Goal: Information Seeking & Learning: Learn about a topic

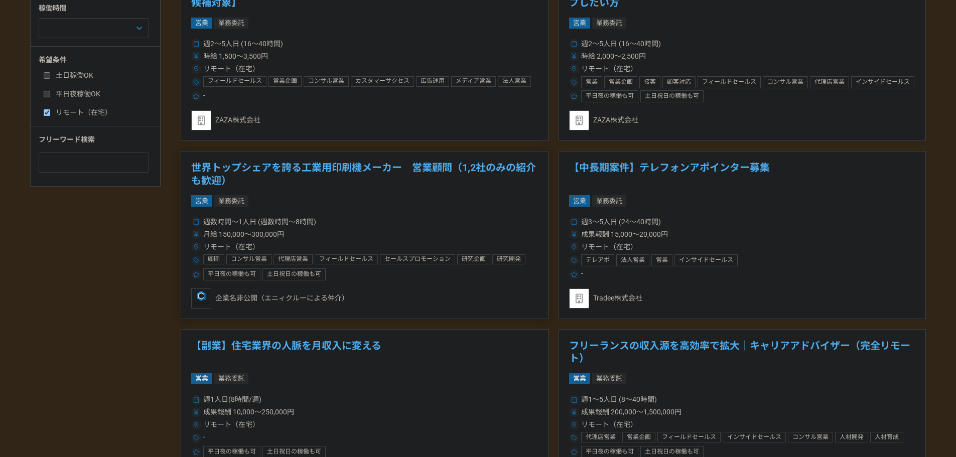
scroll to position [652, 0]
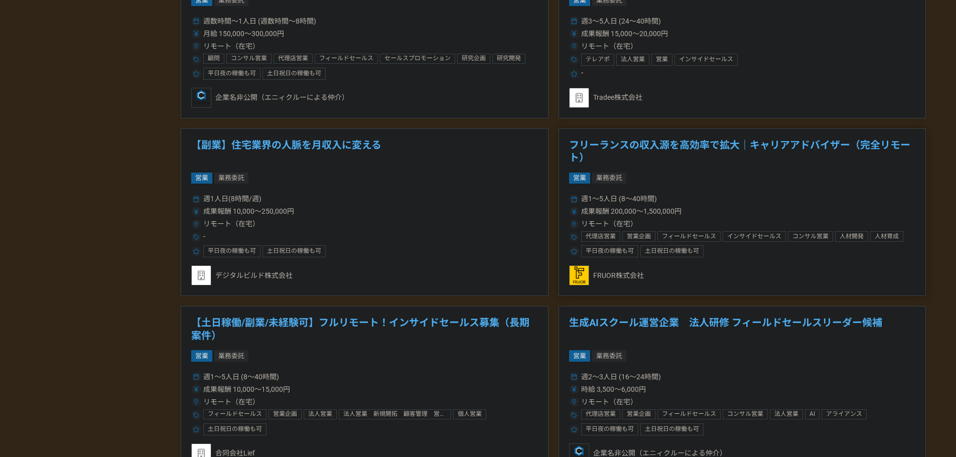
drag, startPoint x: 603, startPoint y: 145, endPoint x: 593, endPoint y: 141, distance: 11.1
click at [592, 144] on h1 "フリーランスの収入源を高効率で拡大｜キャリアアドバイザー（完全リモート）" at bounding box center [742, 152] width 347 height 26
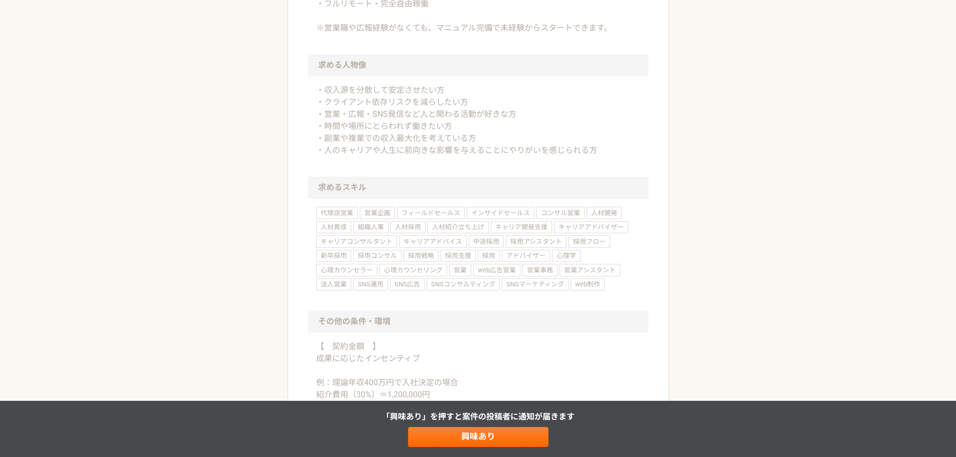
scroll to position [753, 0]
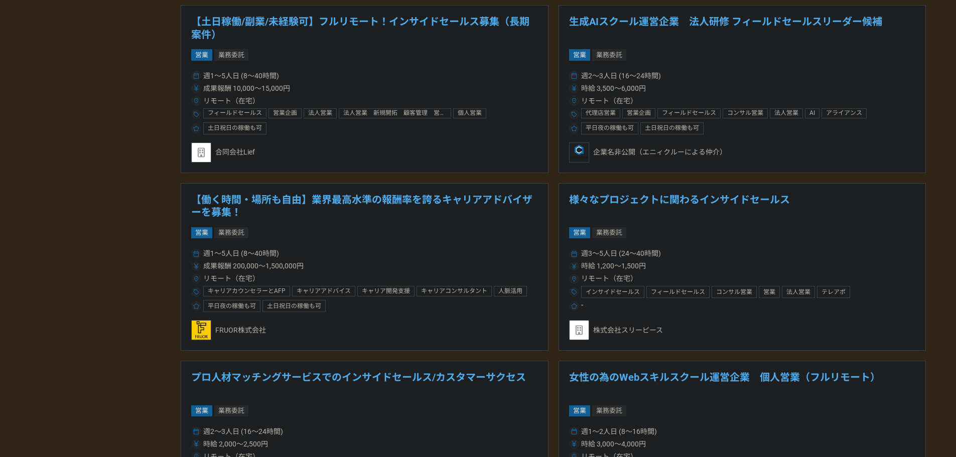
scroll to position [1054, 0]
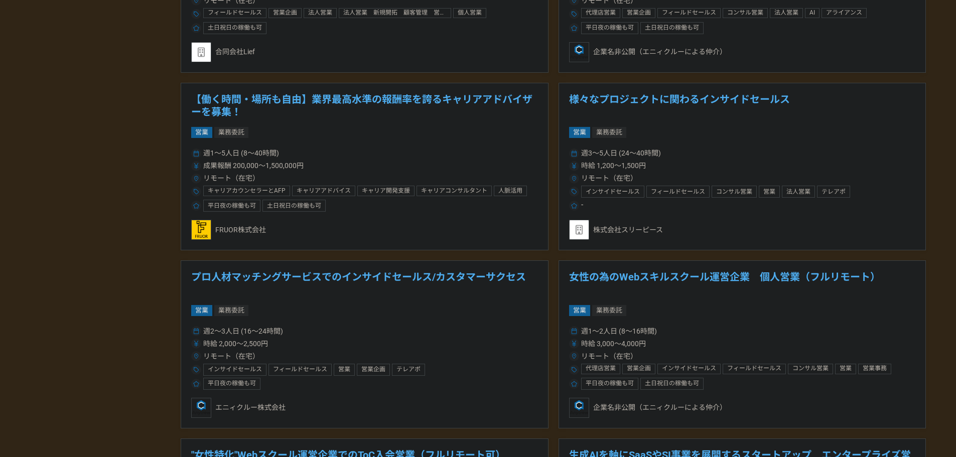
drag, startPoint x: 645, startPoint y: 282, endPoint x: 585, endPoint y: 278, distance: 60.8
click at [585, 278] on h1 "女性の為のWebスキルスクール運営企業　個人営業（フルリモート）" at bounding box center [742, 284] width 347 height 26
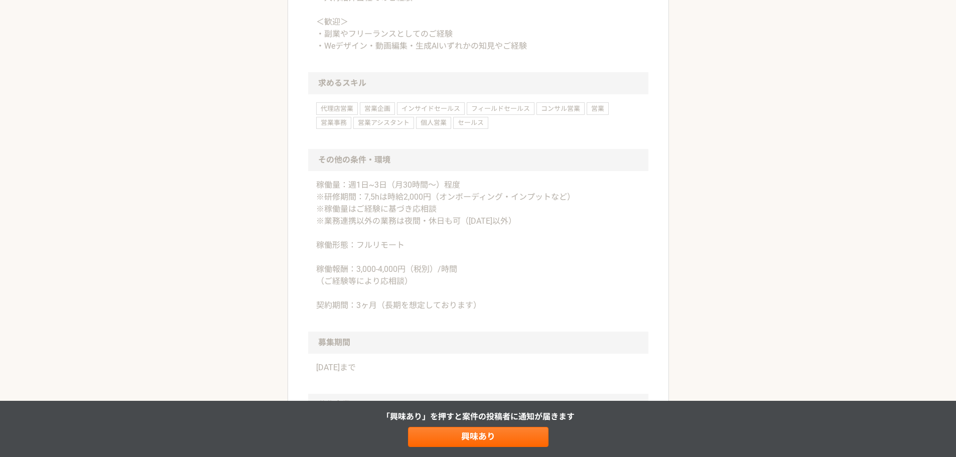
scroll to position [954, 0]
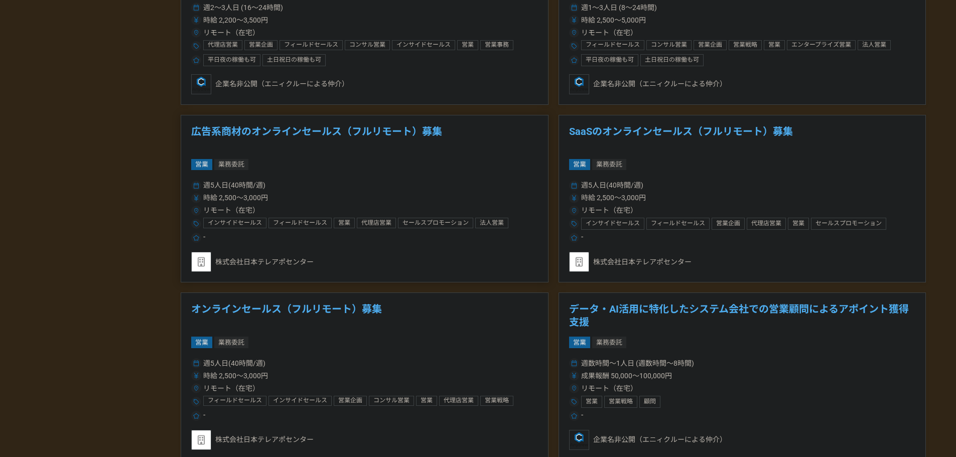
scroll to position [1656, 0]
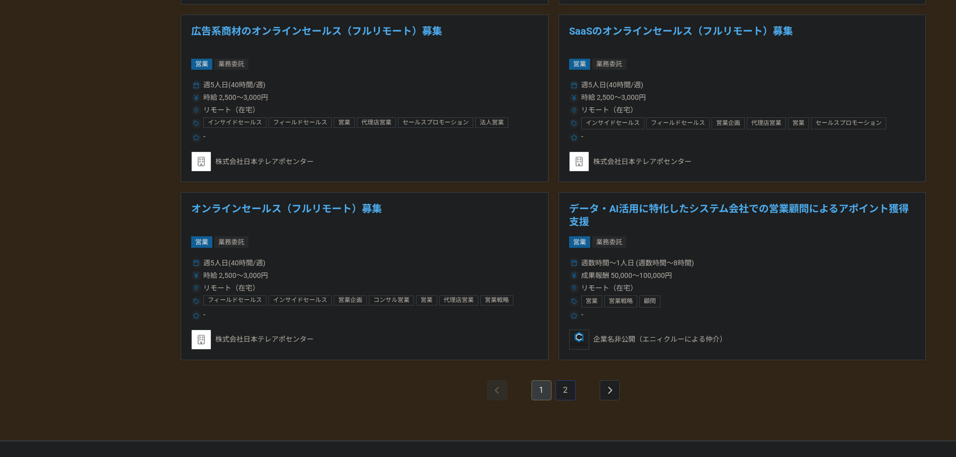
click at [571, 386] on link "2" at bounding box center [566, 390] width 20 height 20
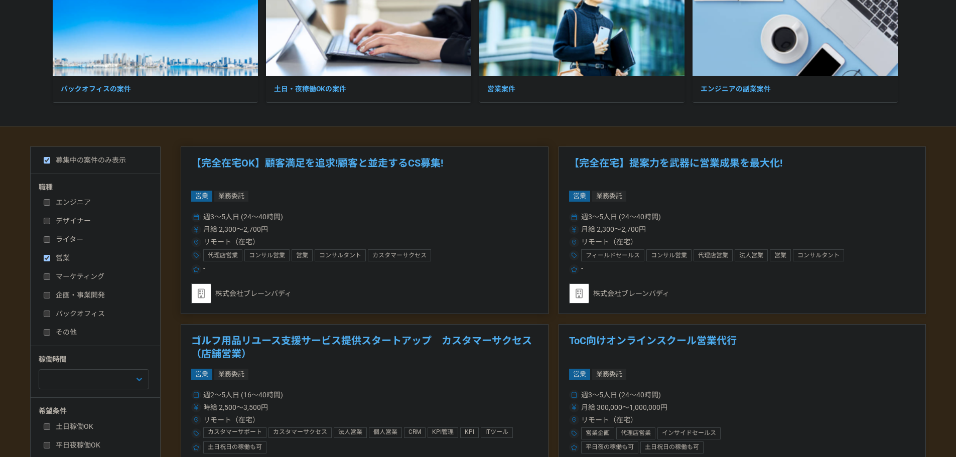
scroll to position [201, 0]
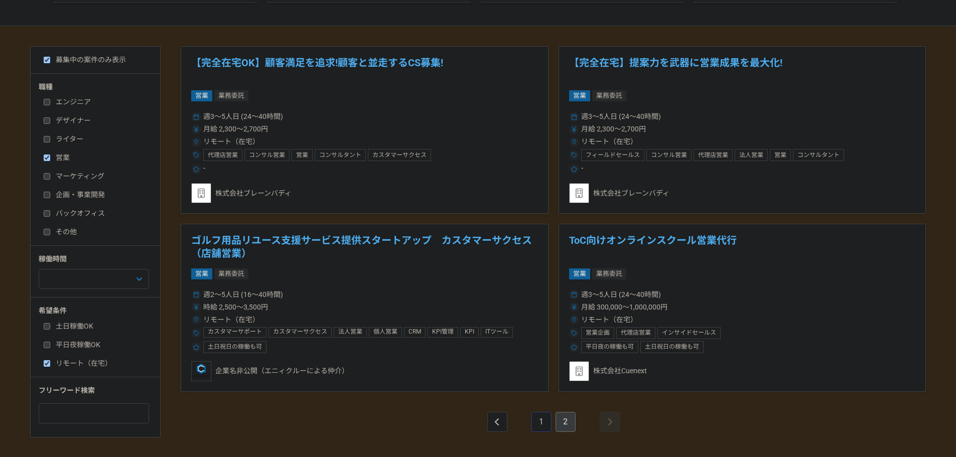
click at [536, 420] on link "1" at bounding box center [542, 422] width 20 height 20
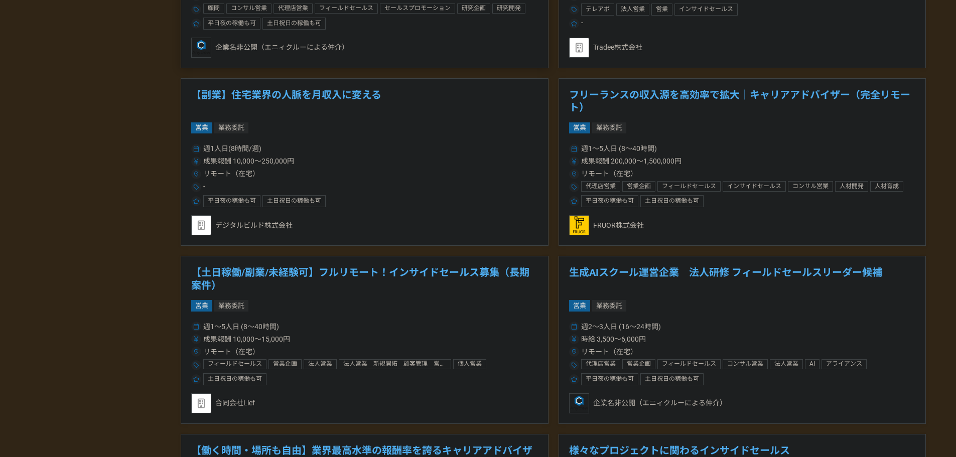
scroll to position [753, 0]
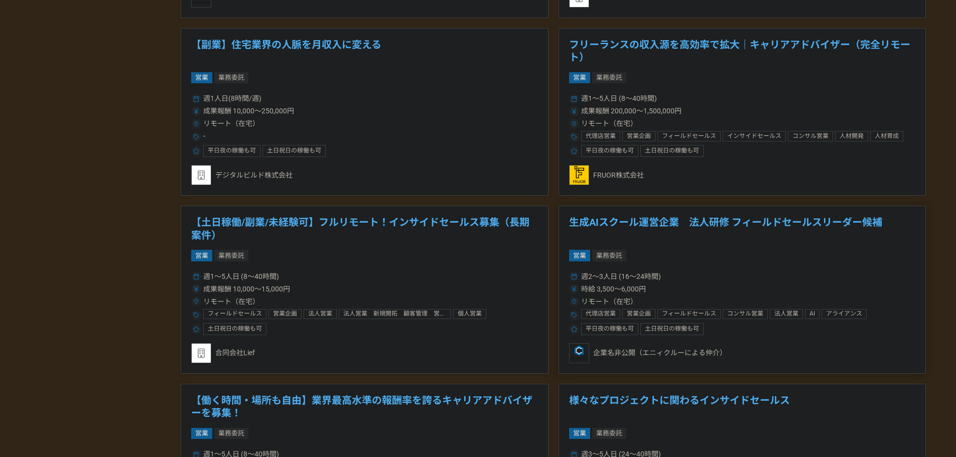
drag, startPoint x: 622, startPoint y: 223, endPoint x: 578, endPoint y: 226, distance: 44.2
click at [578, 226] on h1 "生成AIスクール運営企業　法人研修 フィールドセールスリーダー候補" at bounding box center [742, 229] width 347 height 26
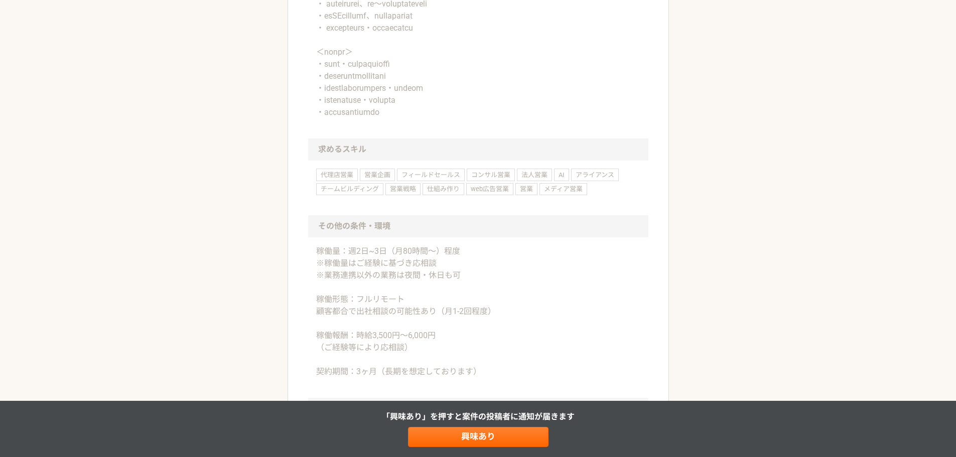
scroll to position [1104, 0]
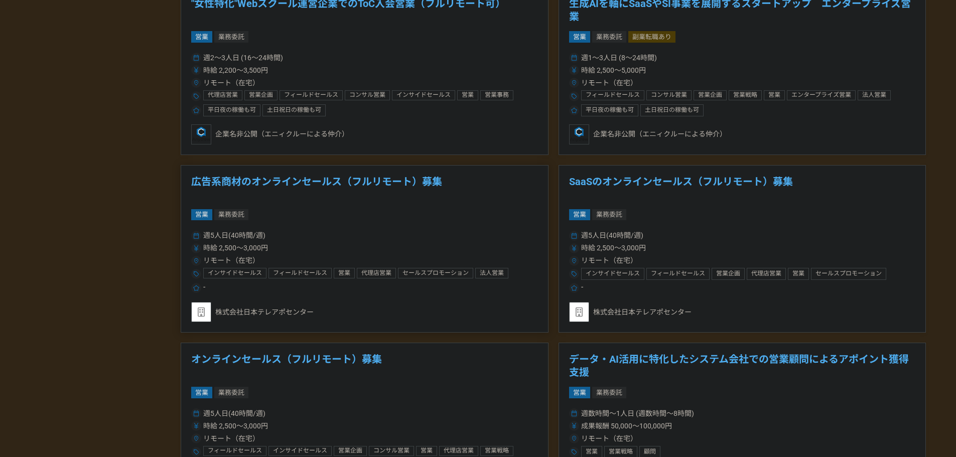
scroll to position [1606, 0]
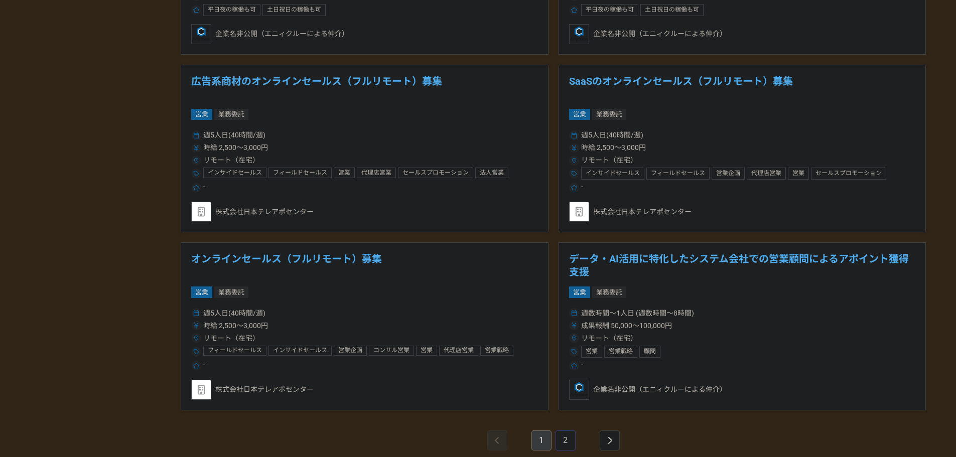
click at [563, 440] on link "2" at bounding box center [566, 441] width 20 height 20
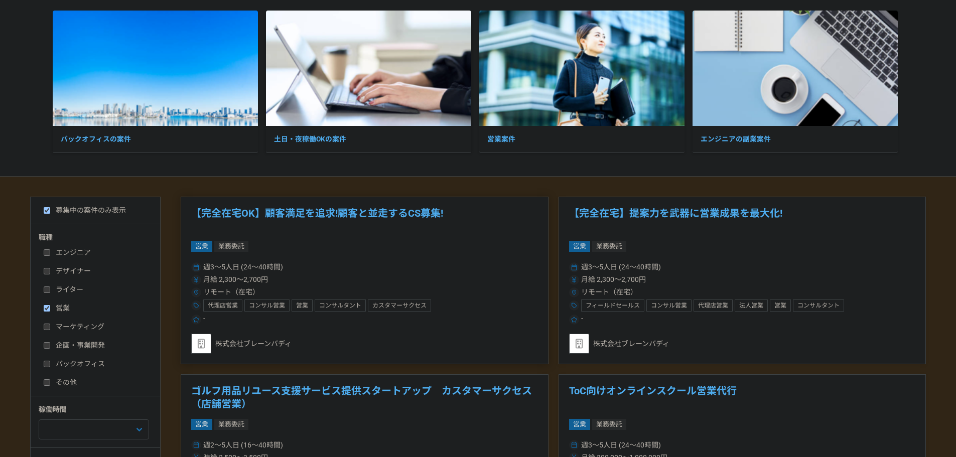
scroll to position [151, 0]
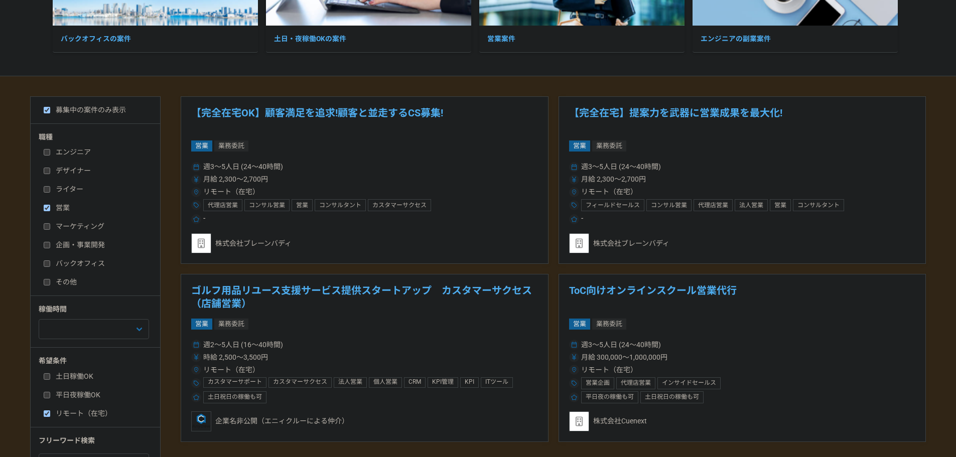
click at [46, 191] on input "ライター" at bounding box center [47, 189] width 7 height 7
checkbox input "true"
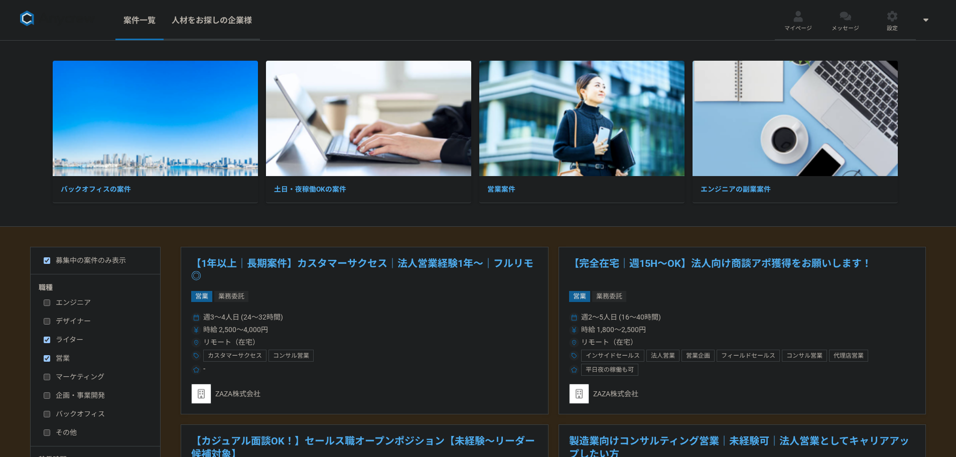
click at [48, 356] on input "営業" at bounding box center [47, 358] width 7 height 7
checkbox input "false"
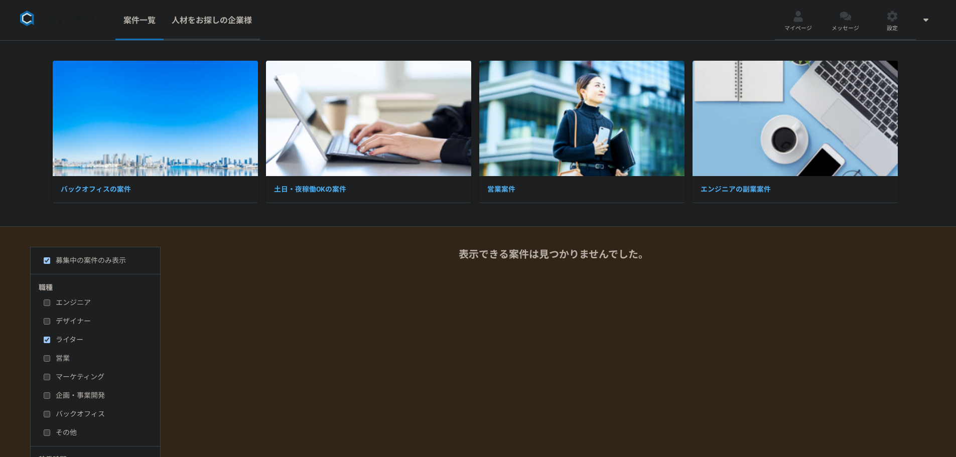
scroll to position [50, 0]
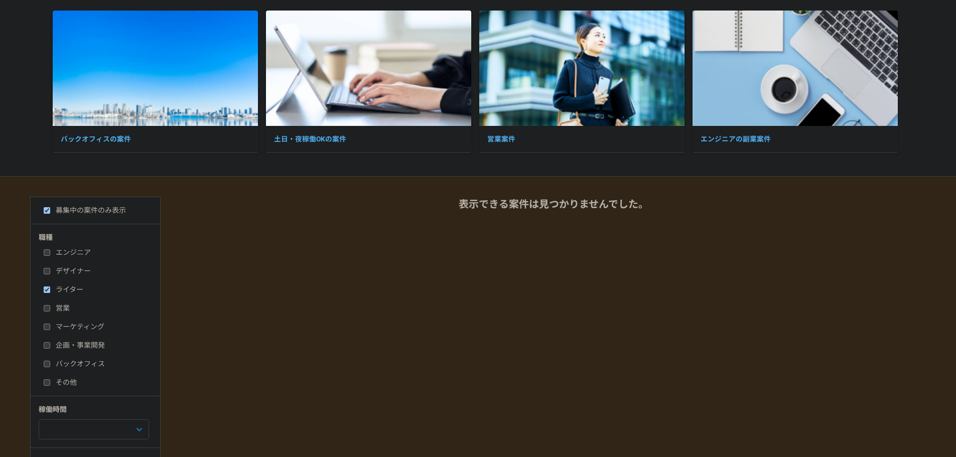
click at [50, 330] on input "マーケティング" at bounding box center [47, 327] width 7 height 7
checkbox input "true"
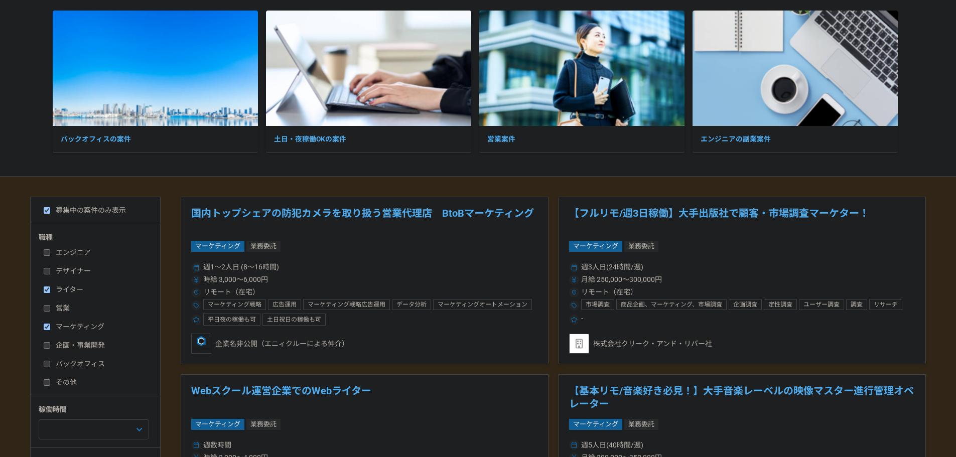
click at [45, 280] on div "エンジニア デザイナー ライター 営業 マーケティング 企画・事業開発 バックオフィス その他" at bounding box center [99, 316] width 120 height 144
click at [49, 295] on label "ライター" at bounding box center [101, 290] width 115 height 11
click at [49, 293] on input "ライター" at bounding box center [47, 290] width 7 height 7
checkbox input "false"
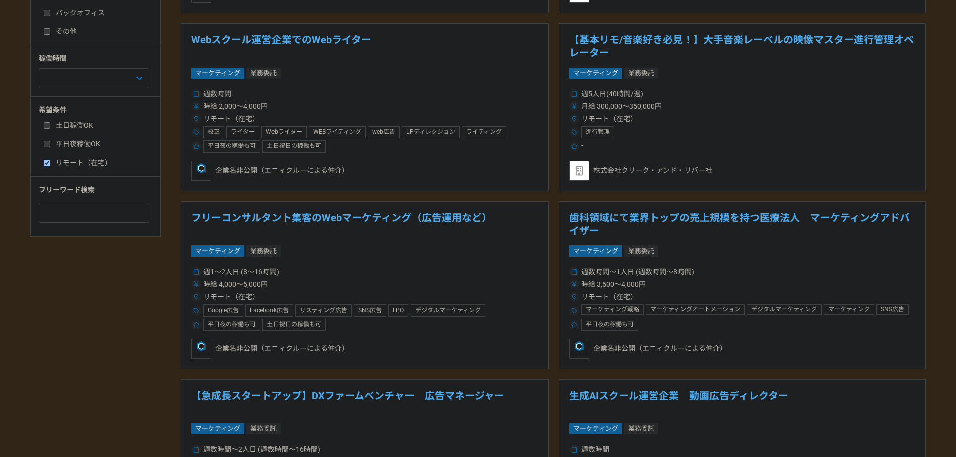
scroll to position [301, 0]
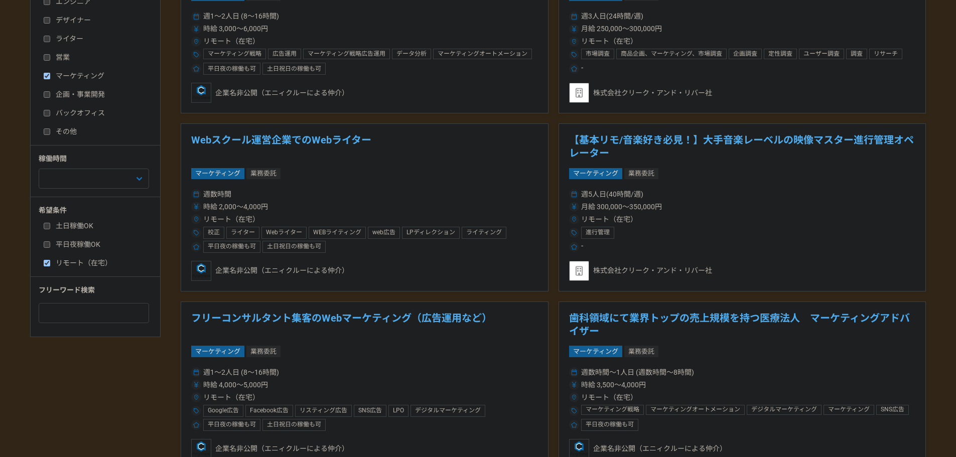
click at [49, 113] on input "バックオフィス" at bounding box center [47, 113] width 7 height 7
checkbox input "true"
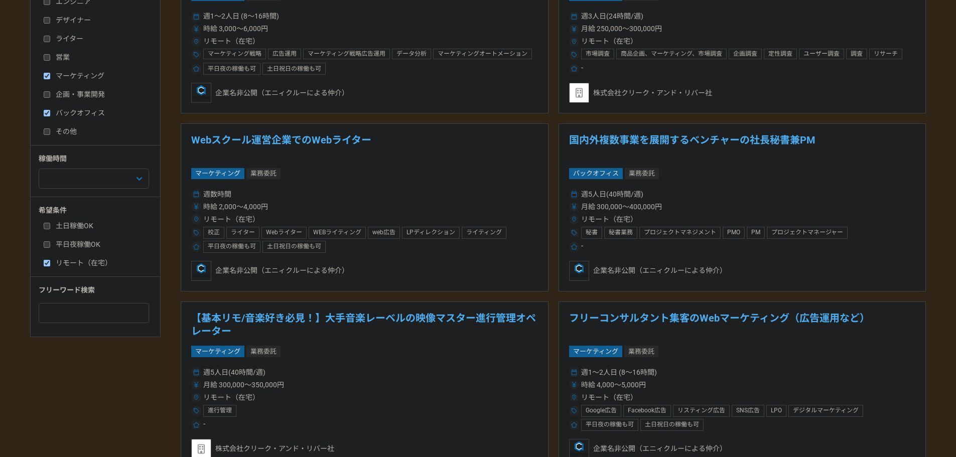
click at [46, 74] on input "マーケティング" at bounding box center [47, 76] width 7 height 7
checkbox input "false"
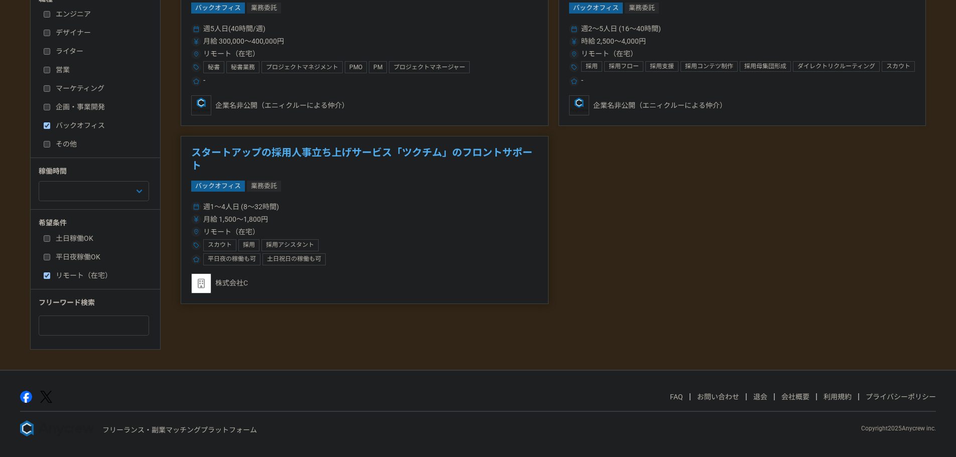
scroll to position [188, 0]
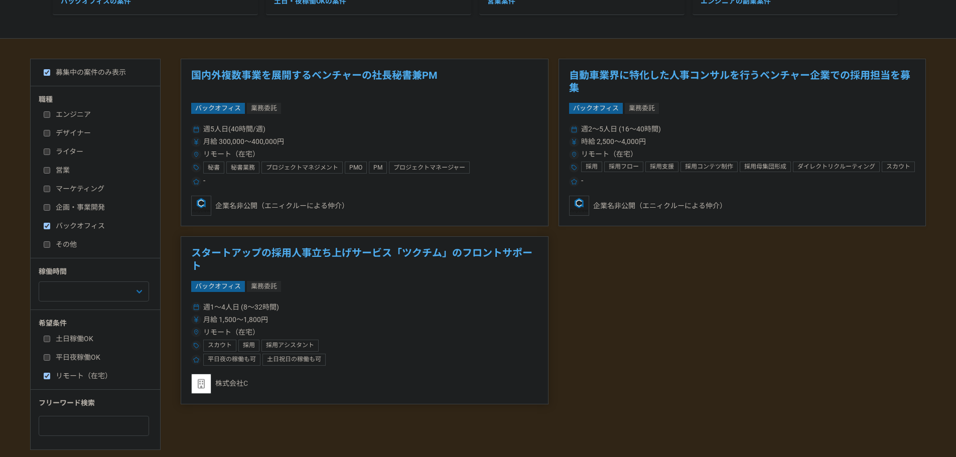
click at [338, 252] on h1 "スタートアップの採用人事立ち上げサービス「ツクチム」のフロントサポート" at bounding box center [364, 260] width 347 height 26
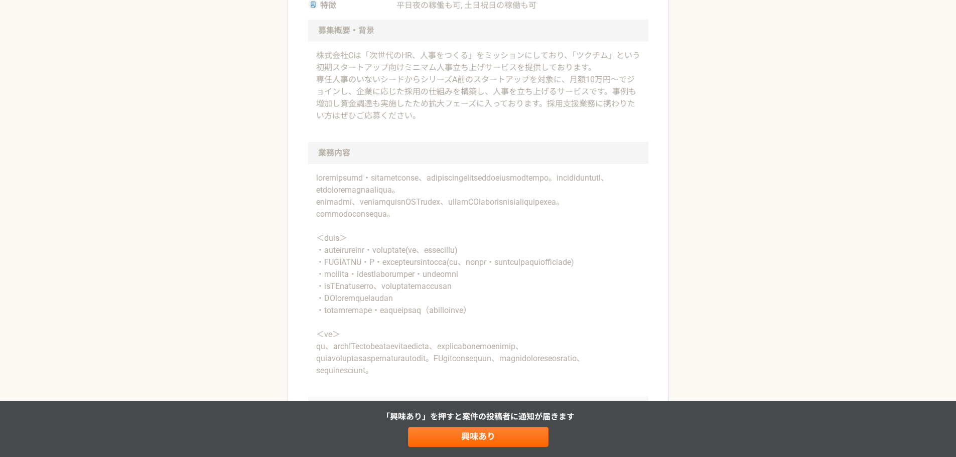
scroll to position [147, 0]
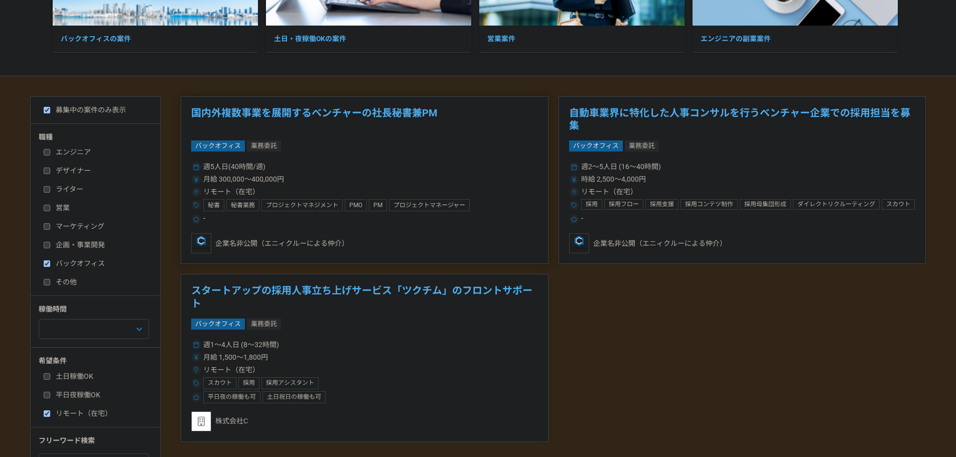
scroll to position [201, 0]
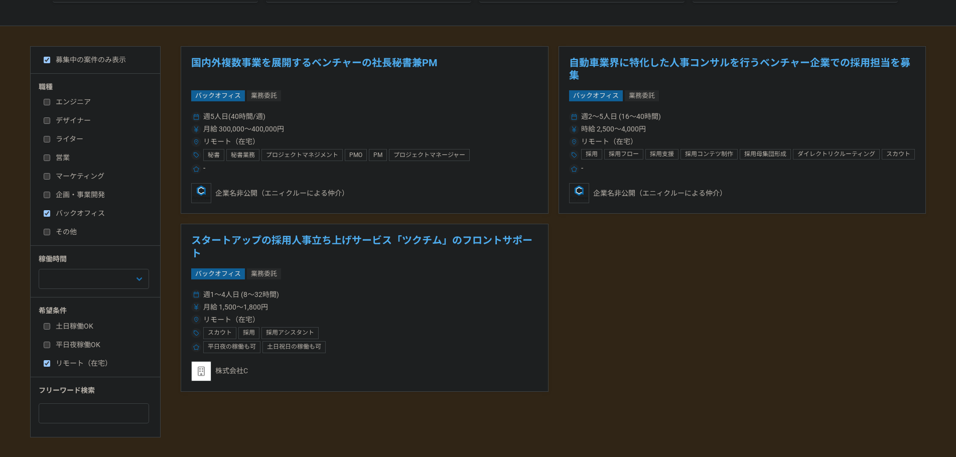
click at [48, 213] on input "バックオフィス" at bounding box center [47, 213] width 7 height 7
checkbox input "false"
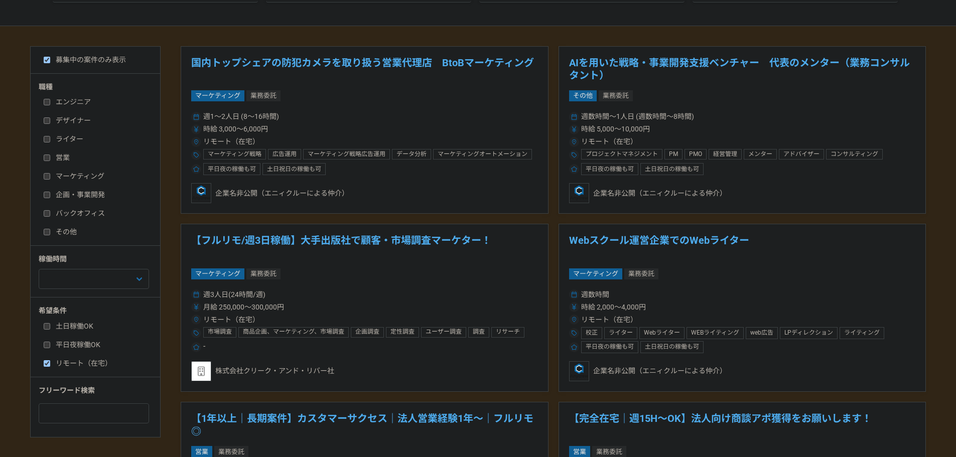
click at [50, 197] on input "企画・事業開発" at bounding box center [47, 195] width 7 height 7
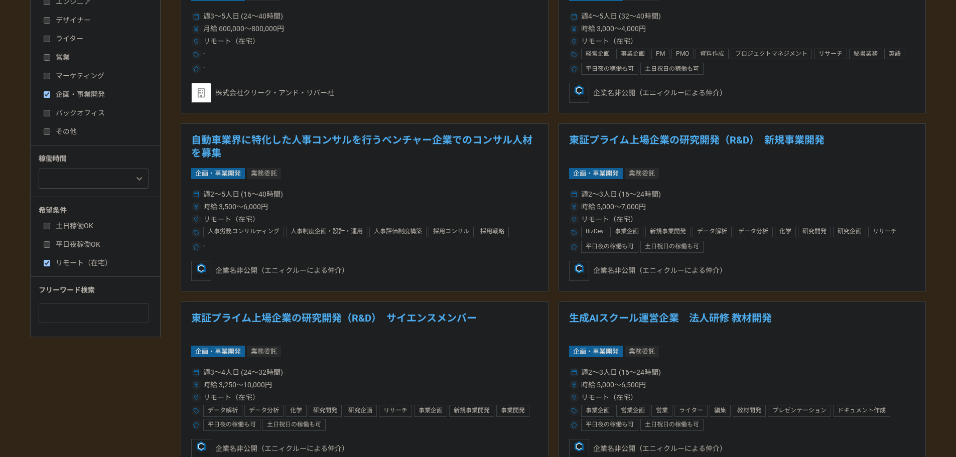
scroll to position [251, 0]
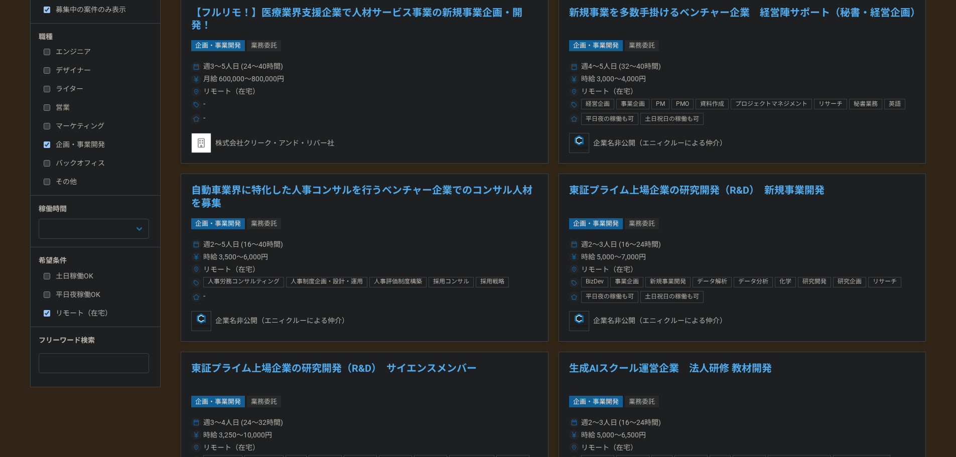
click at [48, 145] on input "企画・事業開発" at bounding box center [47, 145] width 7 height 7
checkbox input "false"
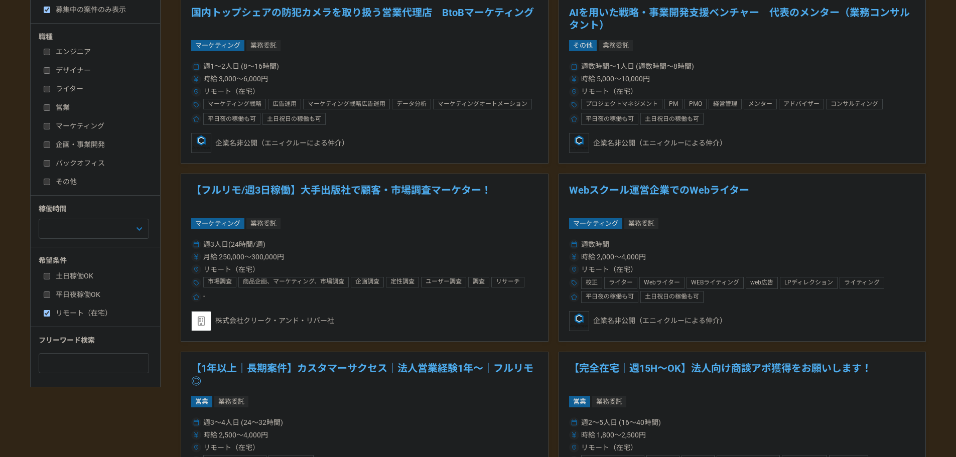
click at [50, 184] on input "その他" at bounding box center [47, 182] width 7 height 7
checkbox input "true"
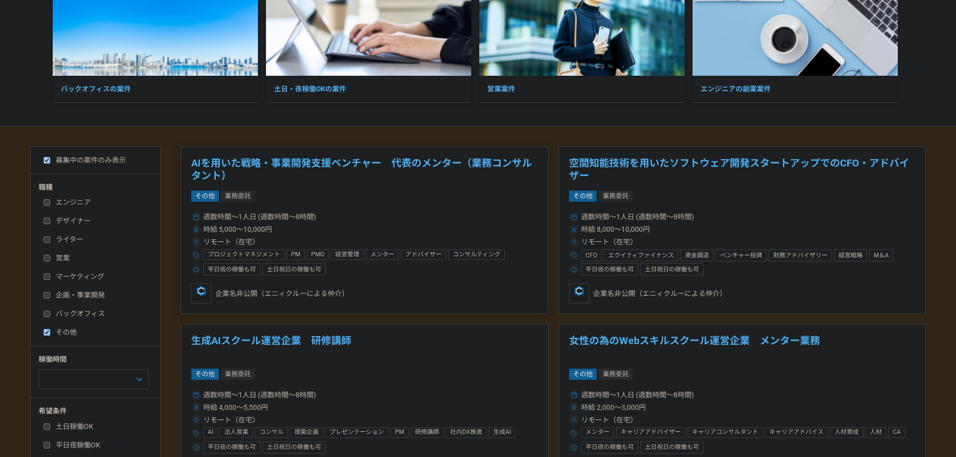
scroll to position [151, 0]
